Goal: Find specific page/section: Find specific page/section

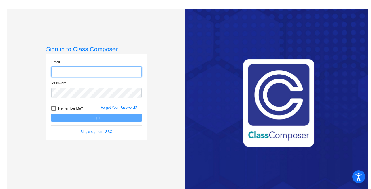
type input "[EMAIL_ADDRESS][DOMAIN_NAME]"
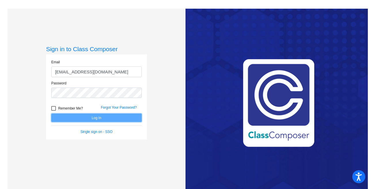
click at [89, 118] on button "Log In" at bounding box center [96, 117] width 91 height 8
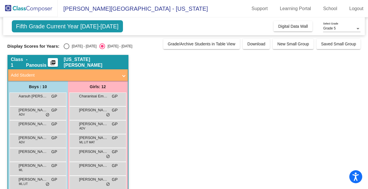
click at [67, 46] on div "Select an option" at bounding box center [67, 46] width 6 height 6
click at [67, 49] on input "[DATE] - [DATE]" at bounding box center [66, 49] width 0 height 0
radio input "true"
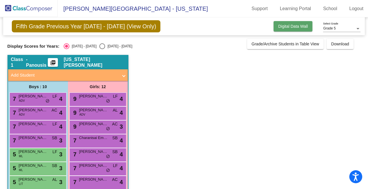
click at [281, 25] on span "Digital Data Wall" at bounding box center [294, 26] width 30 height 5
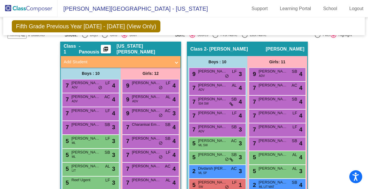
scroll to position [104, 0]
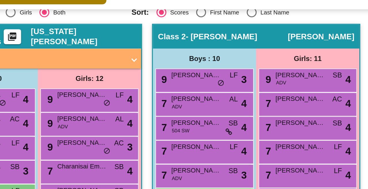
click at [0, 0] on div "Boys : 10" at bounding box center [0, 0] width 0 height 0
copy div "0"
click at [0, 0] on div "Boys : 10" at bounding box center [0, 0] width 0 height 0
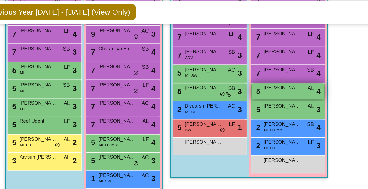
scroll to position [178, 0]
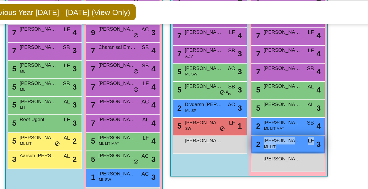
drag, startPoint x: 301, startPoint y: 127, endPoint x: 295, endPoint y: 124, distance: 6.8
click at [295, 124] on div "2 [PERSON_NAME] ML LIT LF lock do_not_disturb_alt 3" at bounding box center [277, 127] width 55 height 12
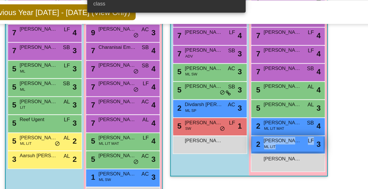
click at [295, 124] on span "LF" at bounding box center [295, 125] width 5 height 6
copy span "F"
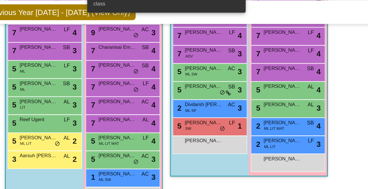
click at [308, 108] on div "Hallway - Hallway Class picture_as_pdf Add Student First Name Last Name Student…" at bounding box center [184, 177] width 354 height 414
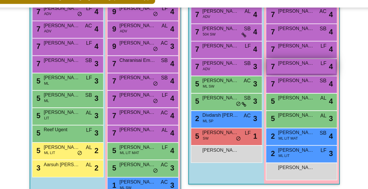
scroll to position [155, 0]
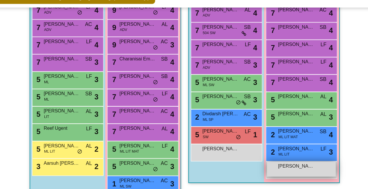
drag, startPoint x: 285, startPoint y: 160, endPoint x: 279, endPoint y: 160, distance: 6.6
click at [279, 160] on span "[PERSON_NAME]" at bounding box center [273, 162] width 29 height 6
copy span "aqat"
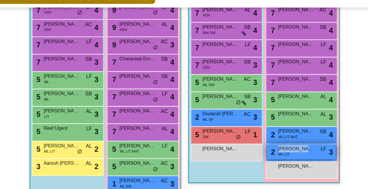
drag, startPoint x: 302, startPoint y: 150, endPoint x: 281, endPoint y: 146, distance: 21.1
click at [281, 146] on div "2 [PERSON_NAME] ML LIT LF lock do_not_disturb_alt 3" at bounding box center [277, 150] width 55 height 12
click at [277, 146] on span "[PERSON_NAME]" at bounding box center [273, 148] width 29 height 6
drag, startPoint x: 279, startPoint y: 146, endPoint x: 255, endPoint y: 147, distance: 23.7
click at [255, 147] on div "2 [PERSON_NAME] ML LIT LF lock do_not_disturb_alt 3" at bounding box center [277, 150] width 55 height 12
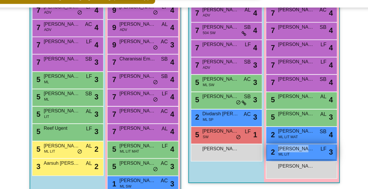
click at [262, 147] on span "[PERSON_NAME]" at bounding box center [273, 148] width 29 height 6
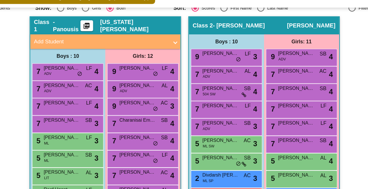
scroll to position [105, 0]
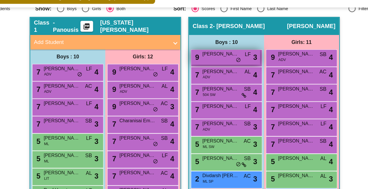
click at [227, 77] on span "do_not_disturb_alt" at bounding box center [227, 77] width 4 height 5
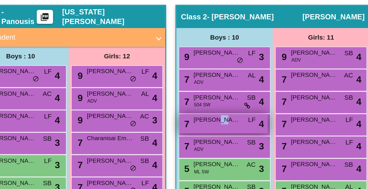
drag, startPoint x: 215, startPoint y: 113, endPoint x: 211, endPoint y: 113, distance: 4.0
click at [211, 113] on span "[PERSON_NAME]" at bounding box center [212, 114] width 29 height 6
copy span "um"
click at [213, 113] on span "[PERSON_NAME]" at bounding box center [212, 114] width 29 height 6
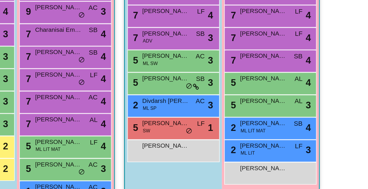
scroll to position [164, 0]
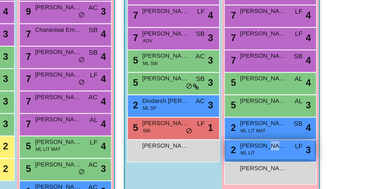
drag, startPoint x: 279, startPoint y: 137, endPoint x: 273, endPoint y: 138, distance: 6.3
click at [273, 138] on span "[PERSON_NAME]" at bounding box center [273, 138] width 29 height 6
copy span "jard"
click at [275, 141] on div "2 [PERSON_NAME] ML LIT LF lock do_not_disturb_alt 3" at bounding box center [277, 140] width 55 height 12
click at [274, 139] on div "2 [PERSON_NAME] ML LIT LF lock do_not_disturb_alt 3" at bounding box center [277, 140] width 55 height 12
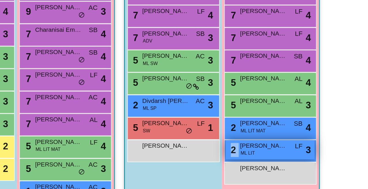
click at [274, 139] on div "2 [PERSON_NAME] ML LIT LF lock do_not_disturb_alt 3" at bounding box center [277, 140] width 55 height 12
drag, startPoint x: 273, startPoint y: 137, endPoint x: 270, endPoint y: 137, distance: 3.2
click at [270, 137] on span "[PERSON_NAME]" at bounding box center [273, 138] width 29 height 6
copy span "a"
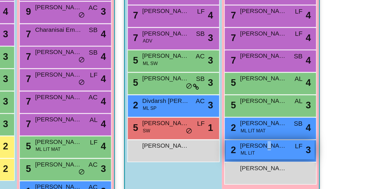
click at [271, 139] on span "[PERSON_NAME]" at bounding box center [273, 138] width 29 height 6
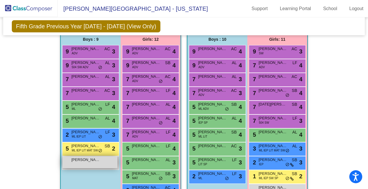
scroll to position [372, 0]
